Goal: Find specific page/section: Find specific page/section

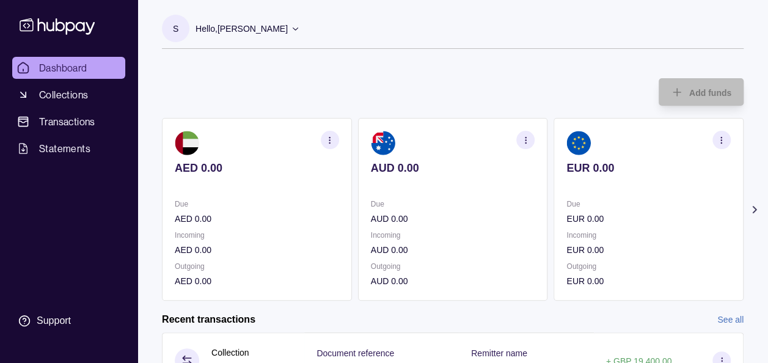
click at [756, 209] on icon at bounding box center [754, 209] width 12 height 12
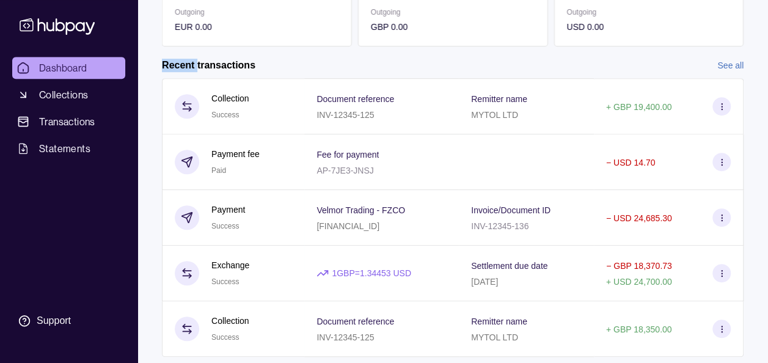
scroll to position [269, 0]
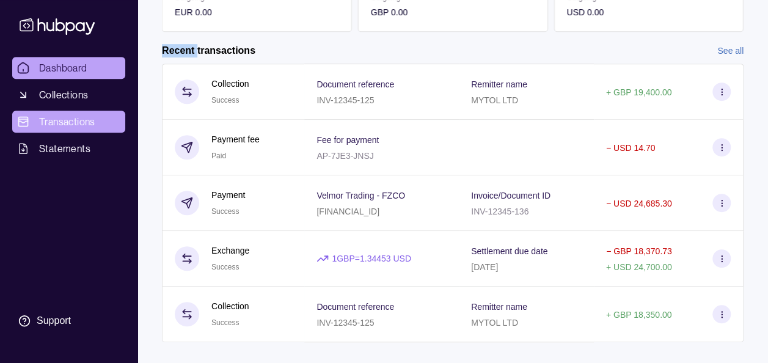
click at [45, 114] on link "Transactions" at bounding box center [68, 122] width 113 height 22
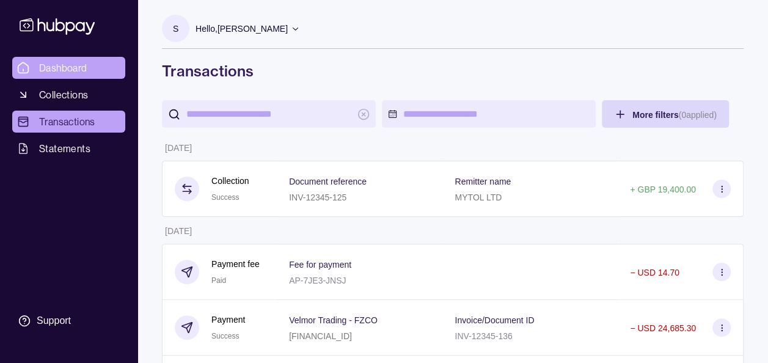
click at [86, 71] on span "Dashboard" at bounding box center [63, 67] width 48 height 15
